Goal: Task Accomplishment & Management: Complete application form

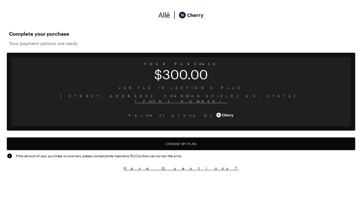
click at [181, 143] on button "Choose My Plan" at bounding box center [181, 143] width 348 height 13
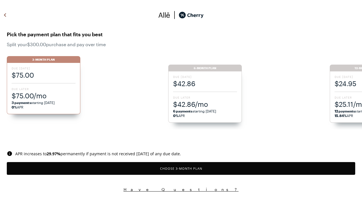
click at [181, 168] on button "Choose 3 -Month Plan" at bounding box center [181, 168] width 348 height 13
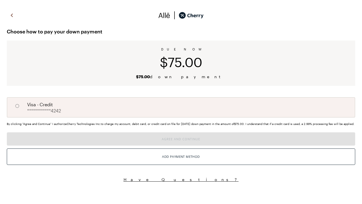
click at [17, 106] on input "A" at bounding box center [17, 106] width 10 height 10
radio input "true"
click at [181, 145] on button "Agree and Continue" at bounding box center [181, 138] width 348 height 13
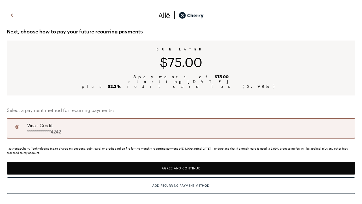
click at [181, 168] on button "Agree and Continue" at bounding box center [181, 167] width 348 height 13
